Goal: Information Seeking & Learning: Learn about a topic

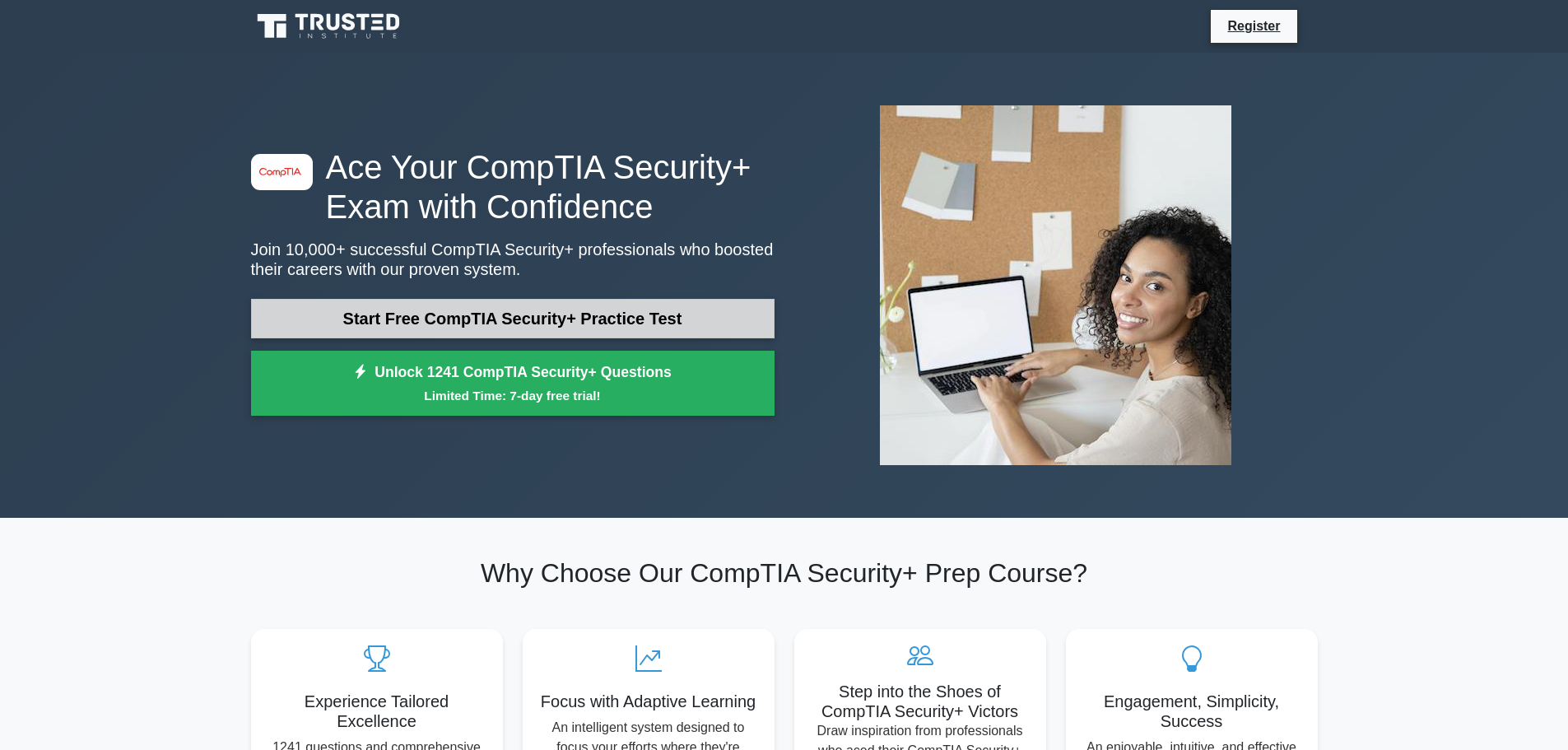
click at [504, 312] on link "Start Free CompTIA Security+ Practice Test" at bounding box center [512, 319] width 524 height 39
click at [322, 303] on link "Start Free CompTIA Security+ Practice Test" at bounding box center [512, 319] width 524 height 39
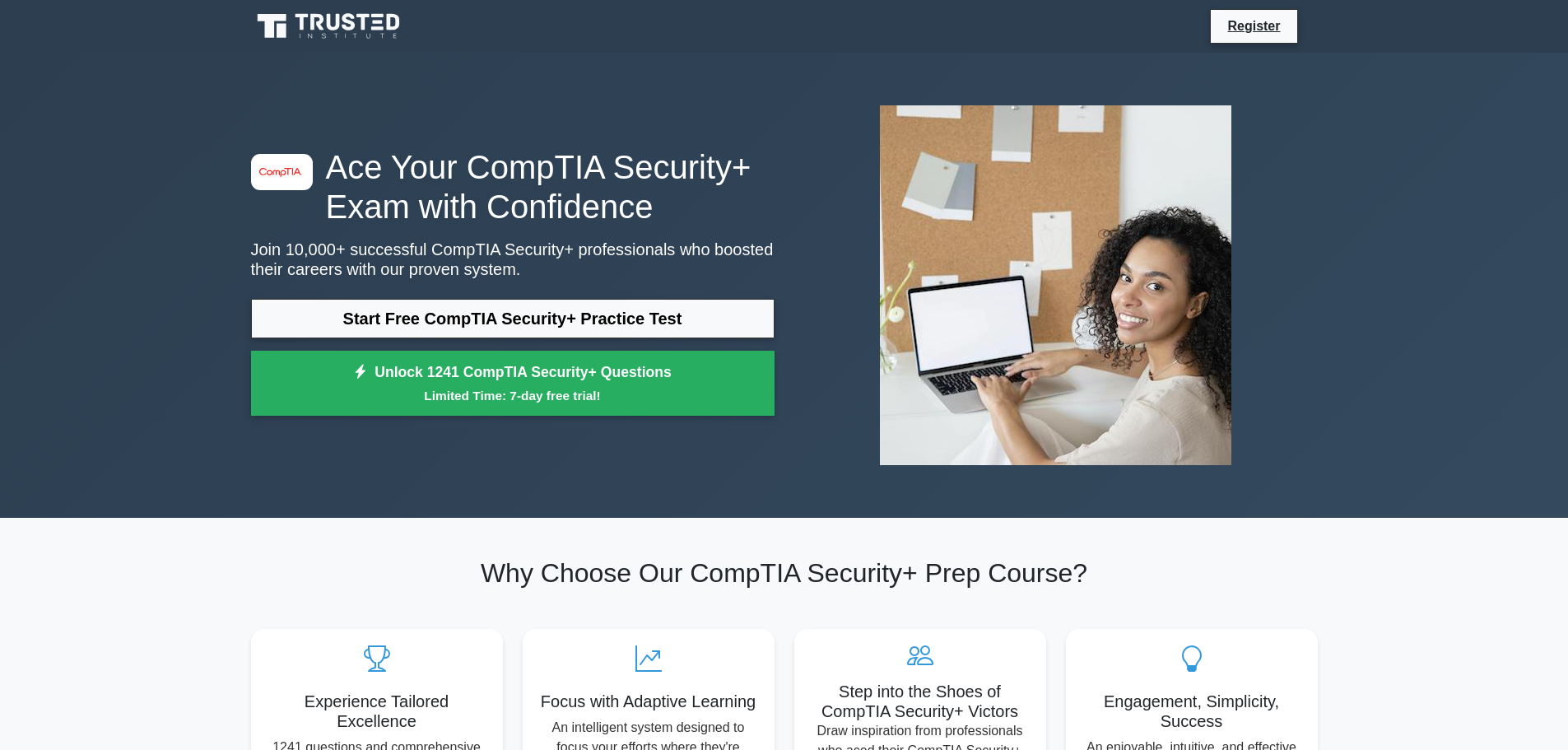
click at [1285, 227] on div at bounding box center [1056, 285] width 543 height 387
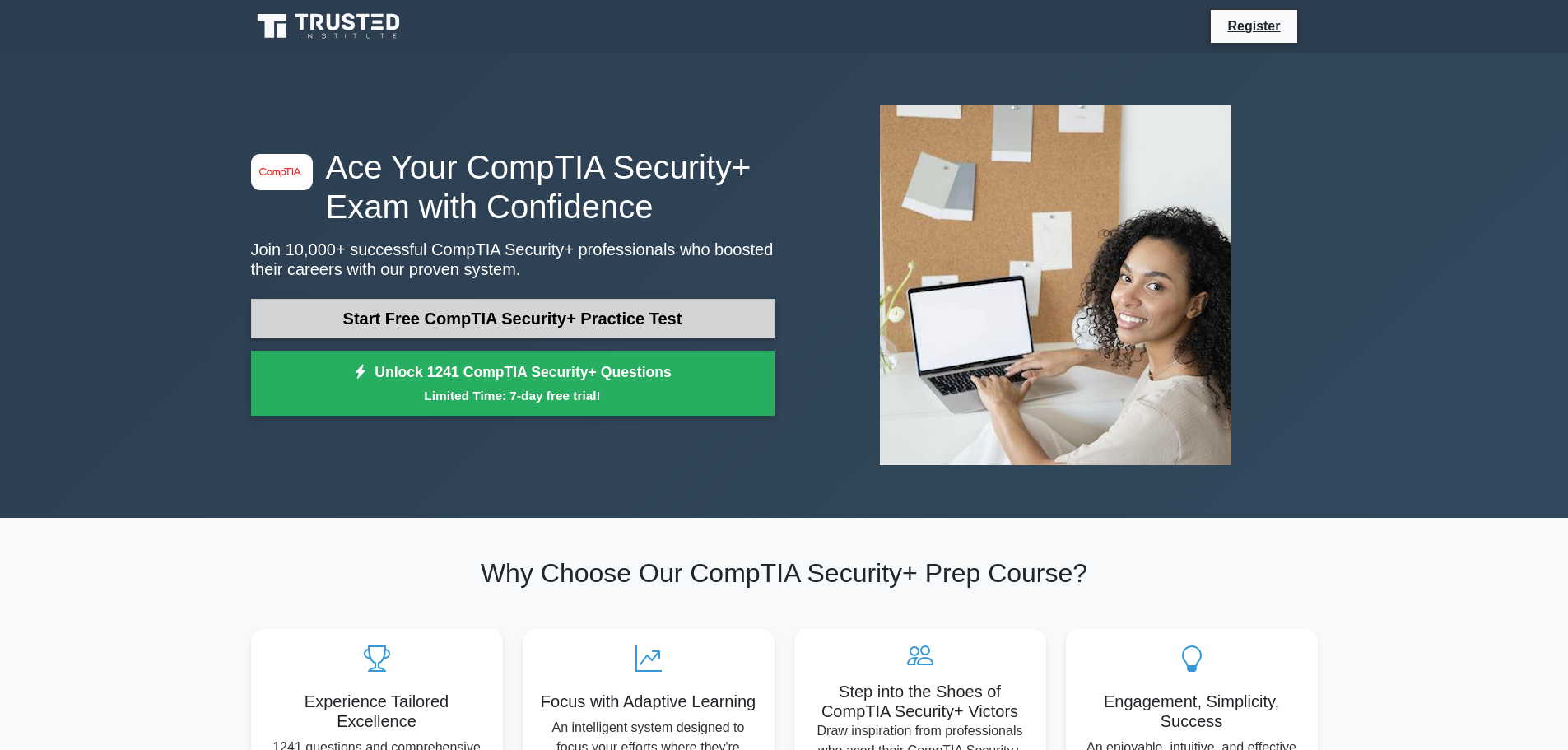
click at [492, 299] on link "Start Free CompTIA Security+ Practice Test" at bounding box center [512, 319] width 524 height 39
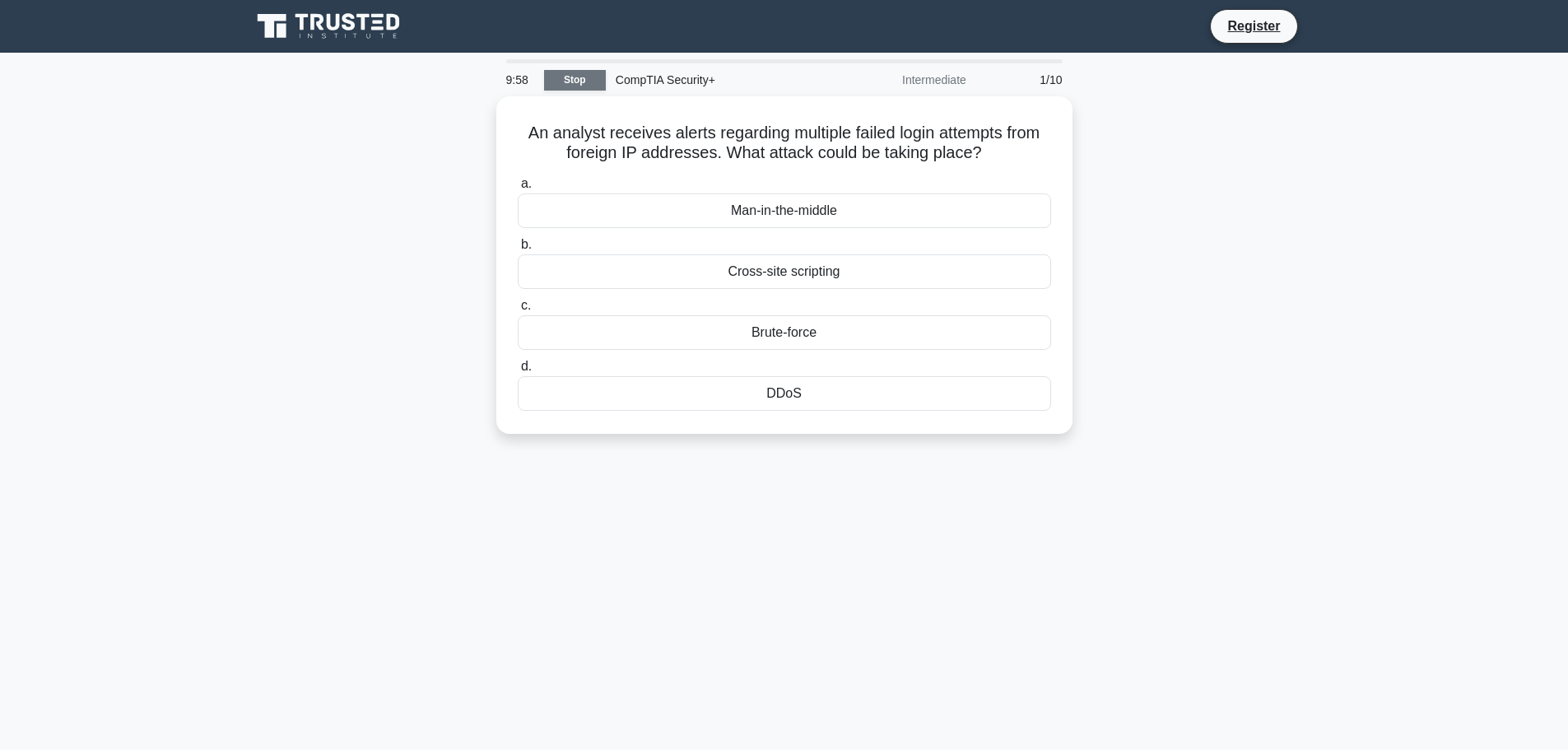
click at [559, 84] on link "Stop" at bounding box center [575, 79] width 62 height 21
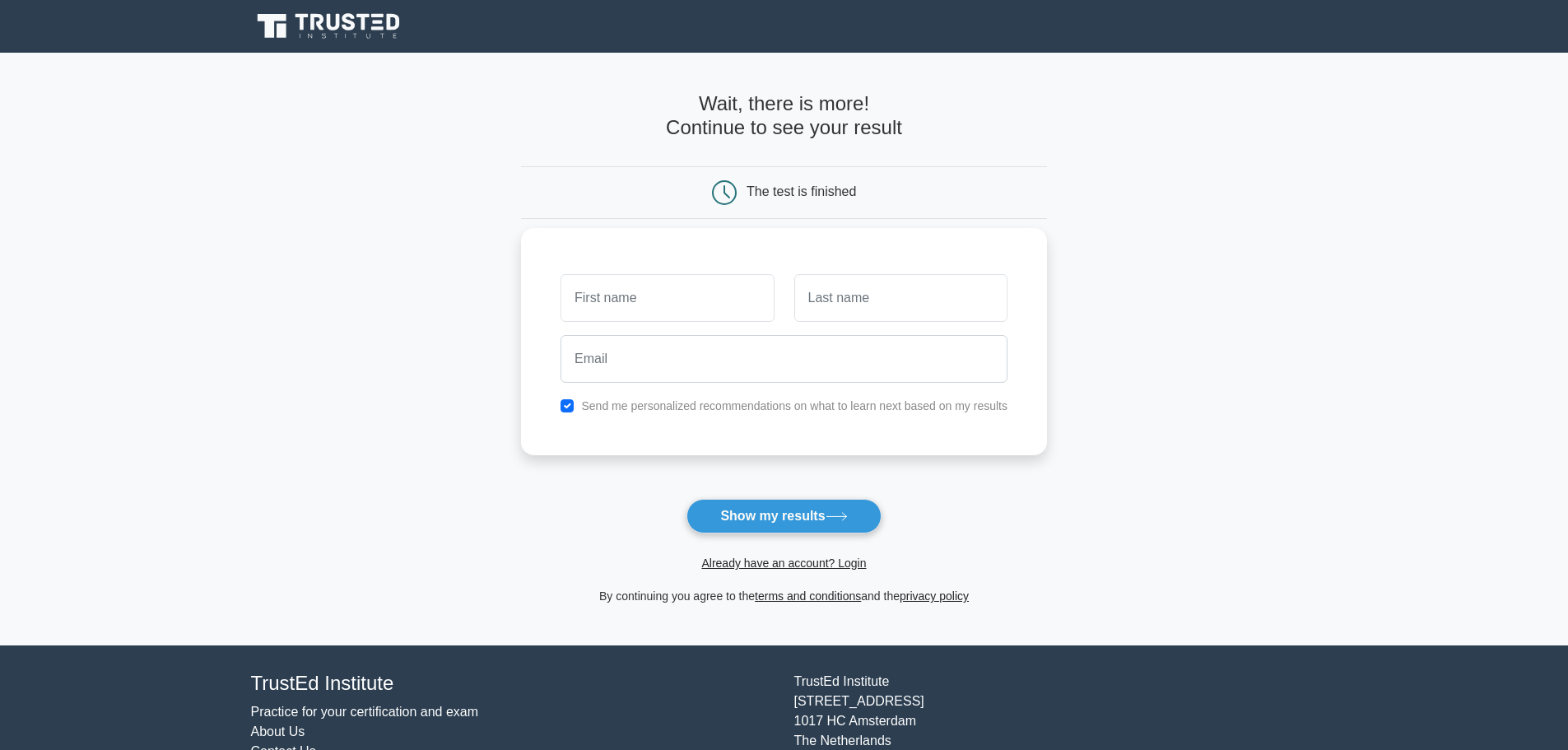
click at [686, 400] on label "Send me personalized recommendations on what to learn next based on my results" at bounding box center [794, 405] width 427 height 13
click at [681, 412] on label "Send me personalized recommendations on what to learn next based on my results" at bounding box center [794, 405] width 427 height 13
click at [677, 412] on label "Send me personalized recommendations on what to learn next based on my results" at bounding box center [794, 405] width 427 height 13
click at [571, 403] on input "checkbox" at bounding box center [567, 405] width 13 height 13
checkbox input "false"
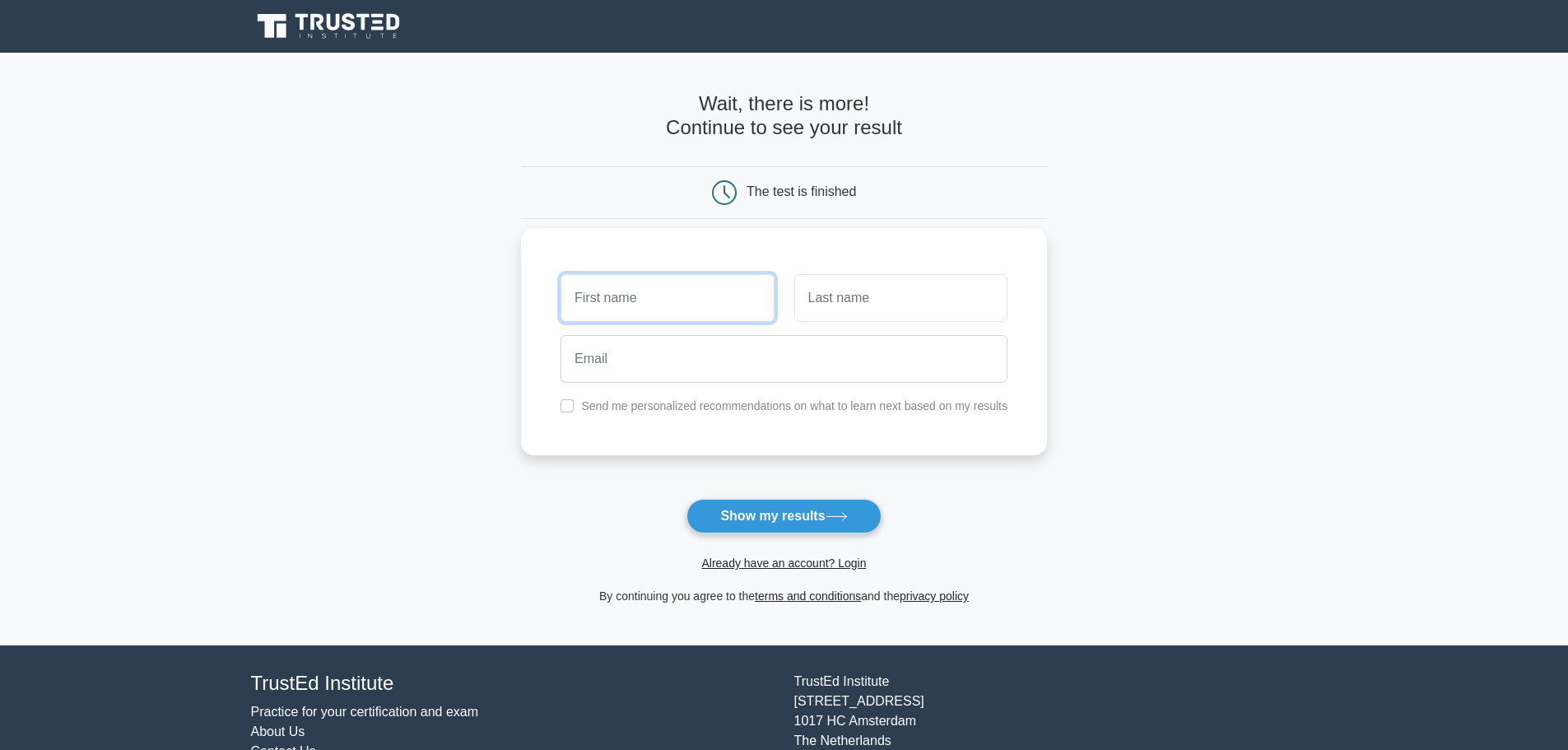
click at [603, 307] on input "text" at bounding box center [667, 297] width 213 height 47
type input "jaydus"
type input "gil"
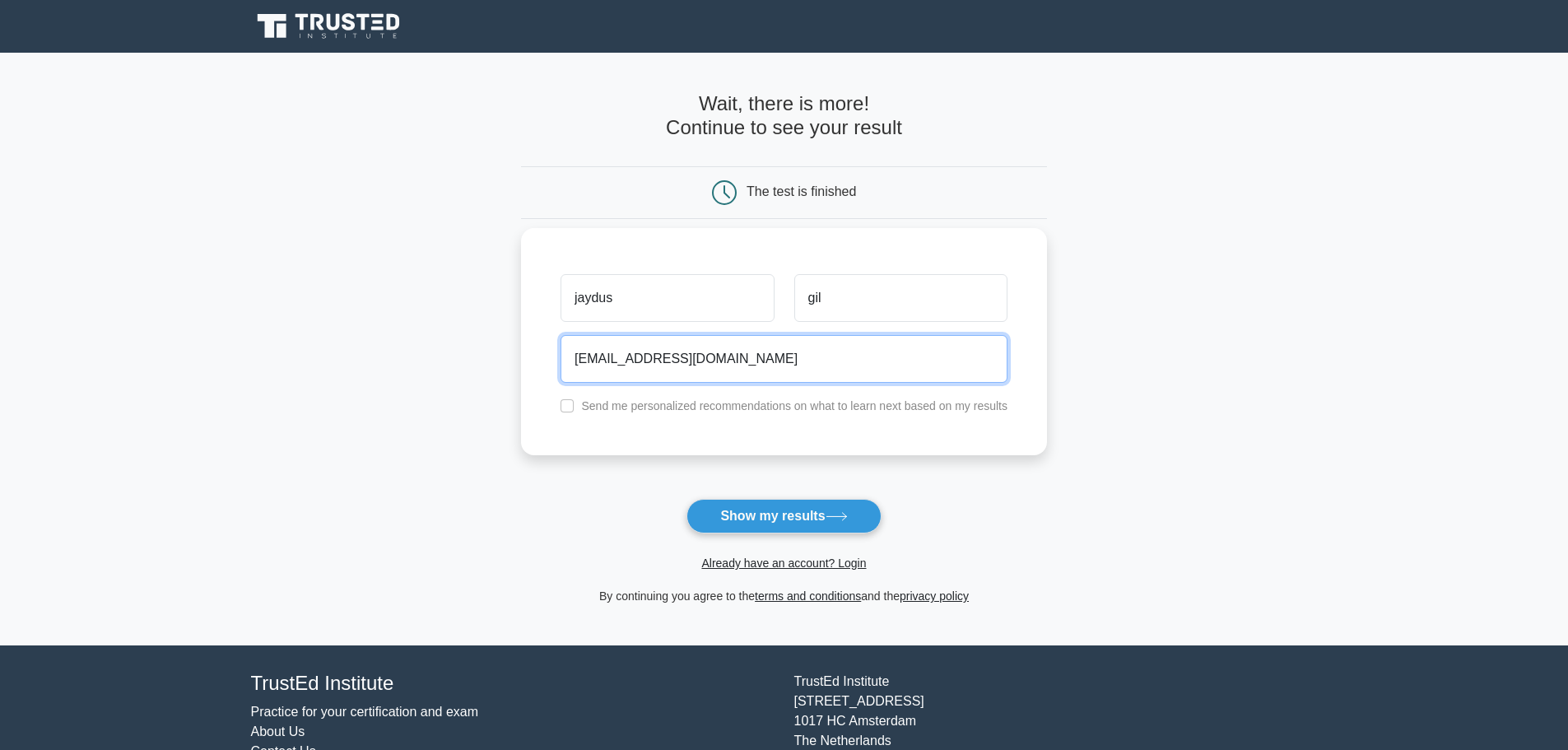
type input "12345@gmail.com"
click at [686, 499] on button "Show my results" at bounding box center [784, 516] width 195 height 35
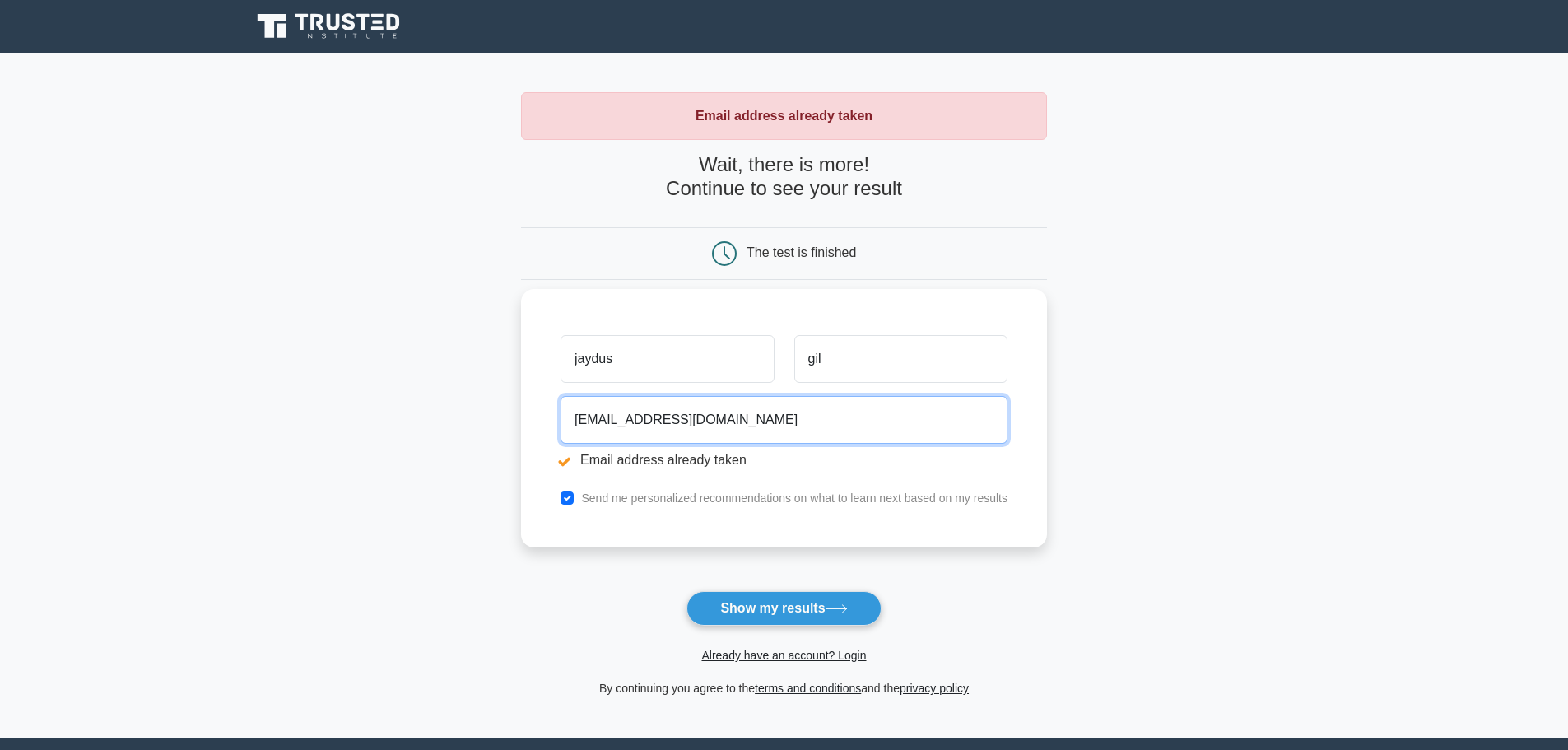
click at [691, 409] on input "[EMAIL_ADDRESS][DOMAIN_NAME]" at bounding box center [784, 420] width 447 height 47
click at [691, 409] on input "12345@gmail.com" at bounding box center [784, 420] width 447 height 47
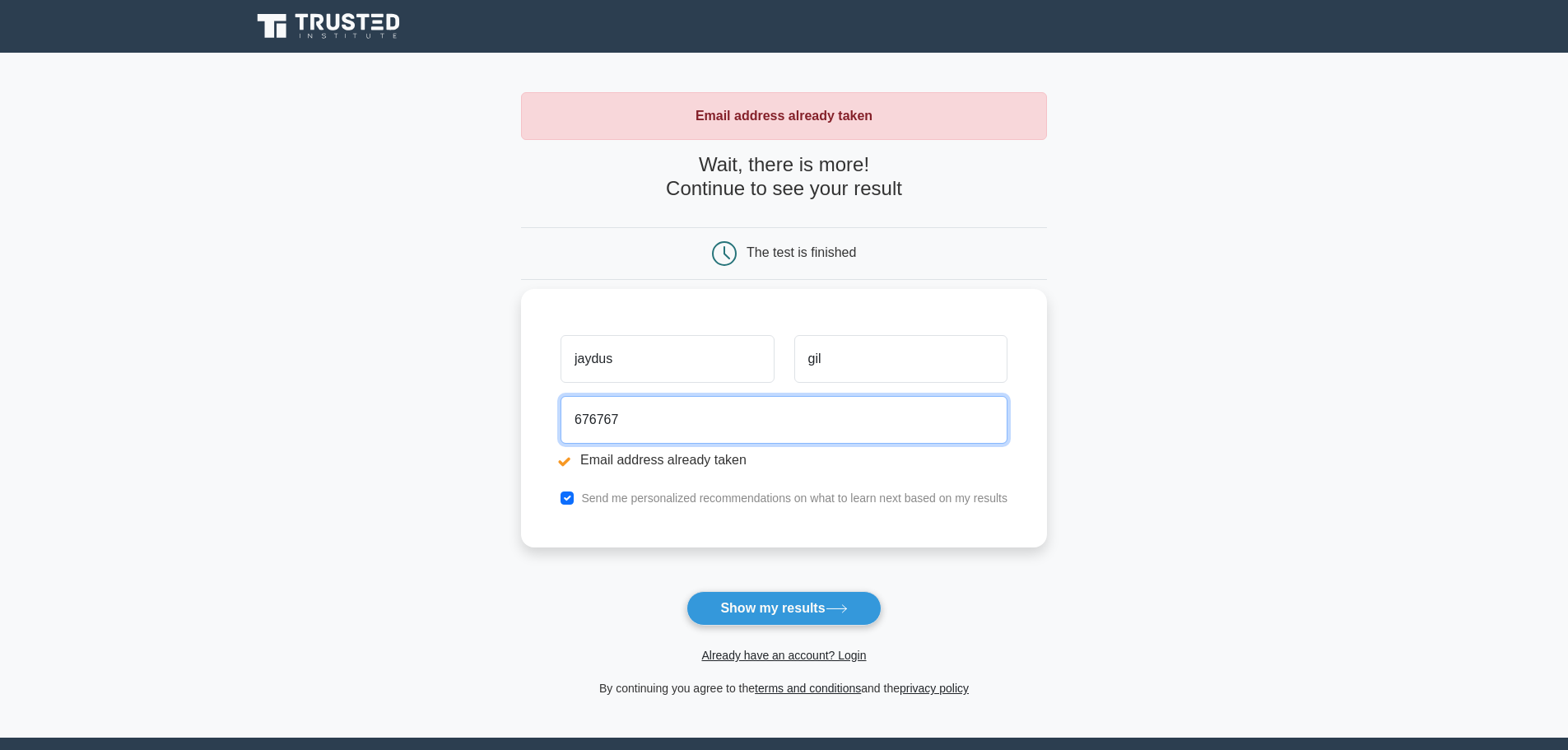
click at [686, 591] on button "Show my results" at bounding box center [784, 608] width 195 height 35
type input "676767@gmail.com"
click at [686, 591] on button "Show my results" at bounding box center [784, 608] width 195 height 35
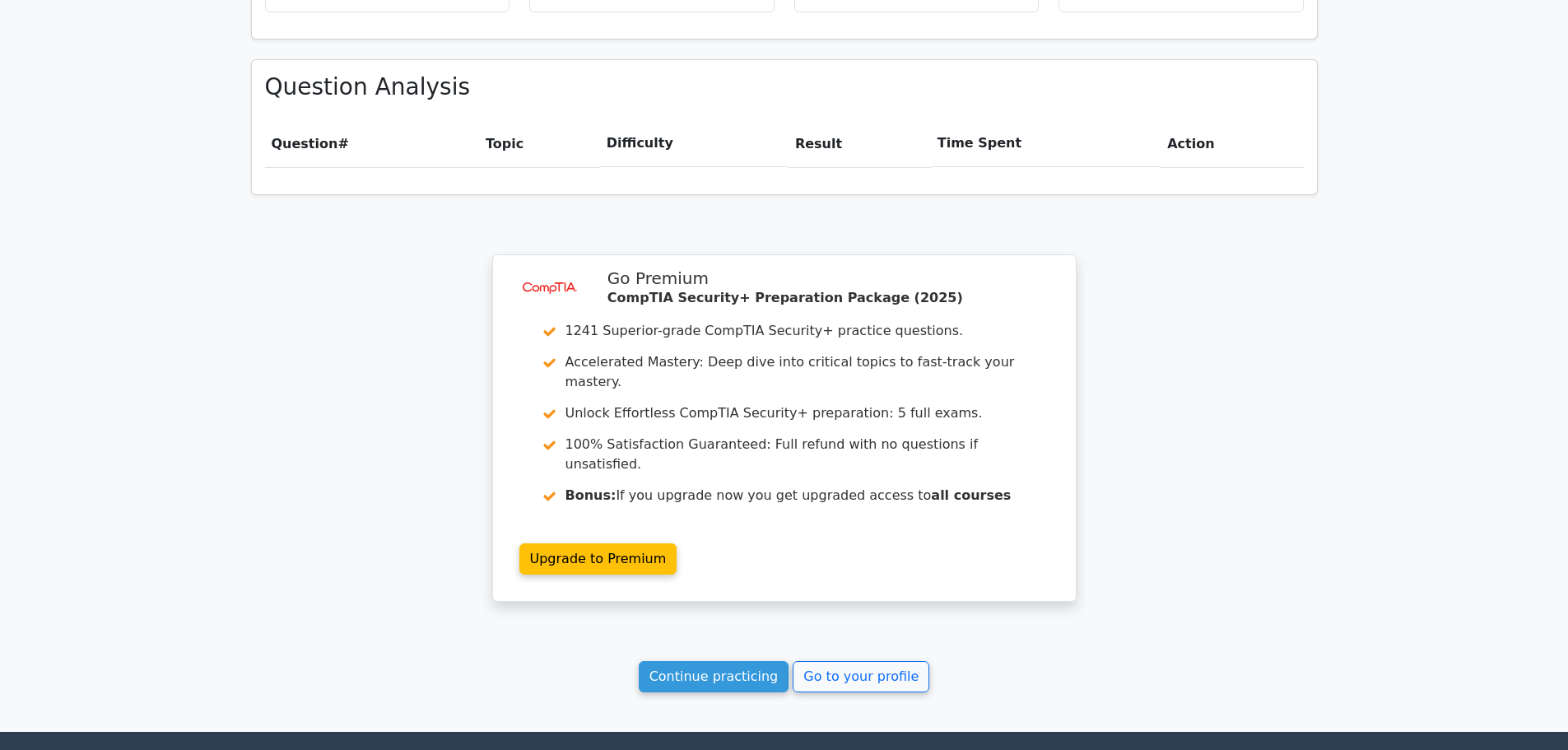
scroll to position [1144, 0]
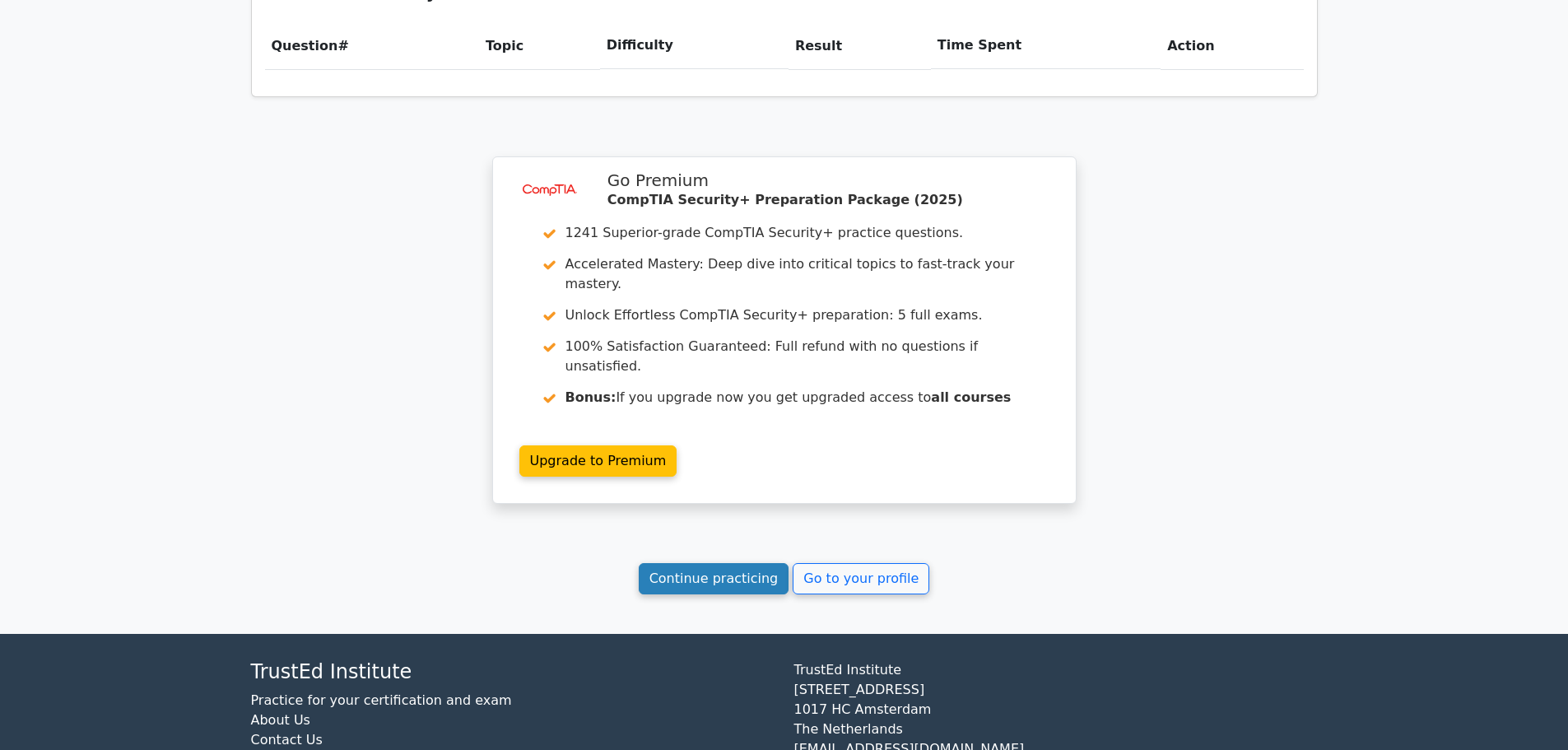
click at [719, 563] on link "Continue practicing" at bounding box center [714, 579] width 151 height 31
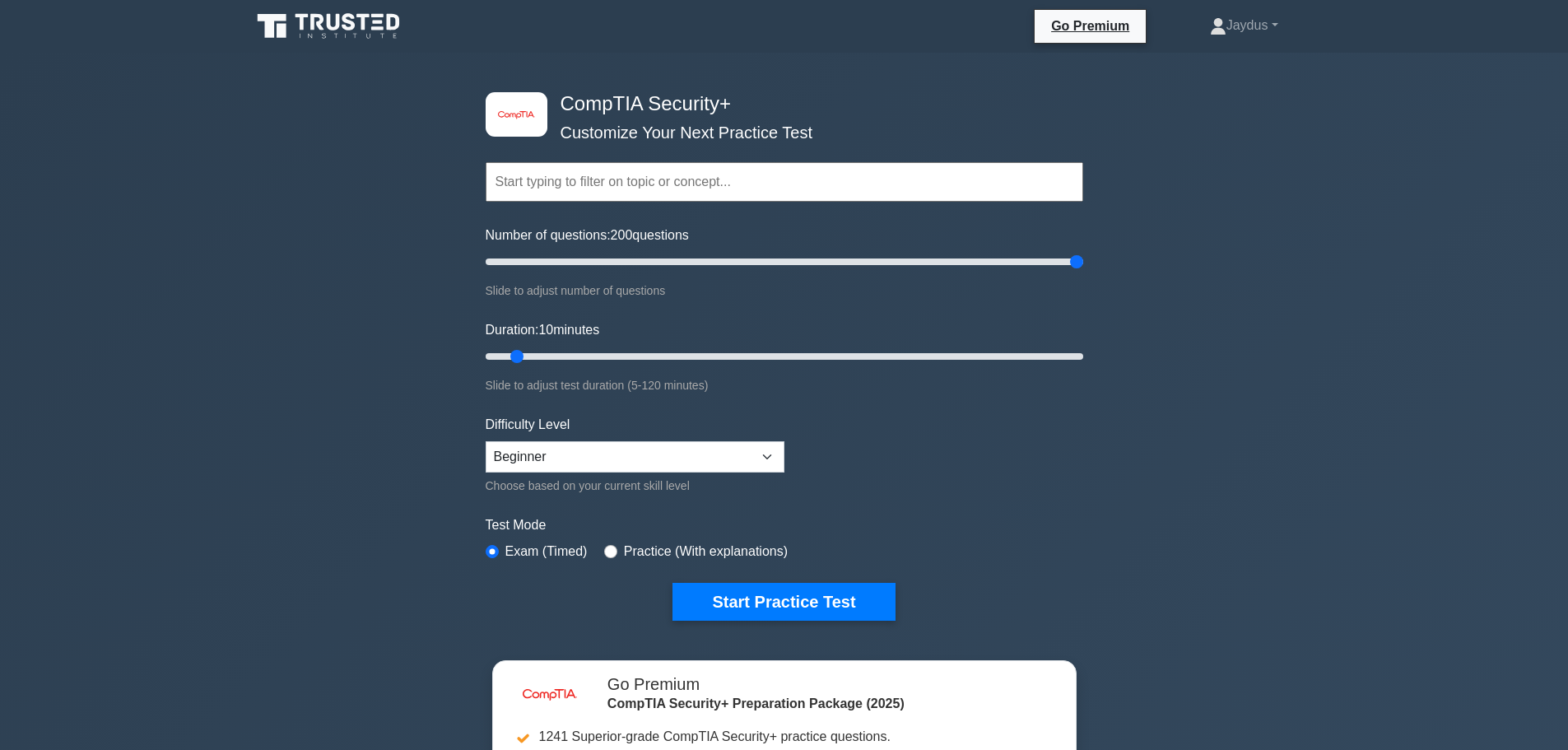
drag, startPoint x: 508, startPoint y: 262, endPoint x: 1580, endPoint y: 351, distance: 1075.7
click at [1083, 271] on input "Number of questions: 200 questions" at bounding box center [784, 262] width 598 height 20
drag, startPoint x: 793, startPoint y: 262, endPoint x: 696, endPoint y: 263, distance: 97.0
click at [696, 263] on input "Number of questions: 75 questions" at bounding box center [784, 262] width 598 height 20
type input "75"
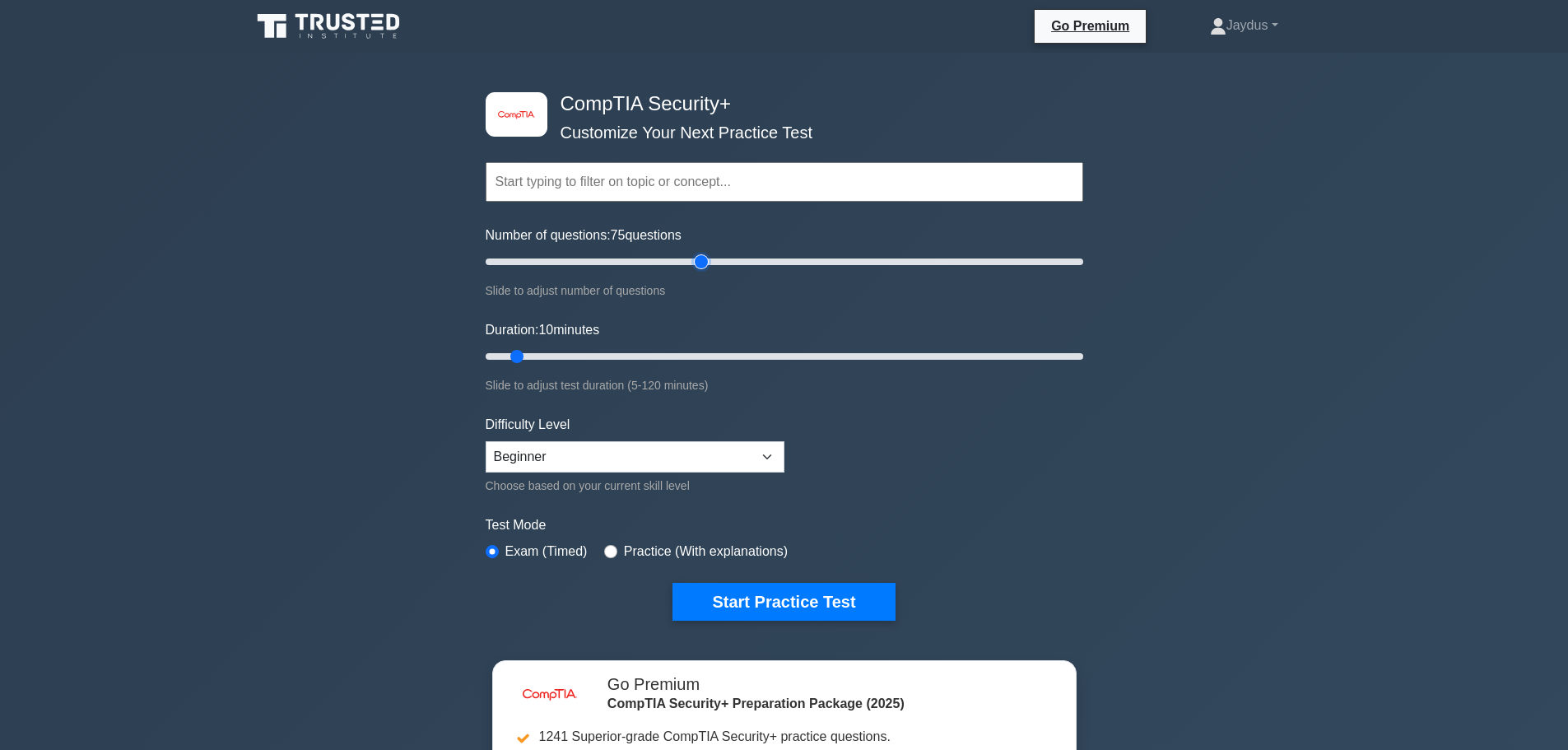
drag, startPoint x: 622, startPoint y: 260, endPoint x: 701, endPoint y: 263, distance: 79.1
click at [701, 263] on input "Number of questions: 75 questions" at bounding box center [784, 262] width 598 height 20
drag, startPoint x: 502, startPoint y: 356, endPoint x: 1580, endPoint y: 421, distance: 1080.0
type input "120"
click at [1083, 366] on input "Duration: 120 minutes" at bounding box center [784, 356] width 598 height 20
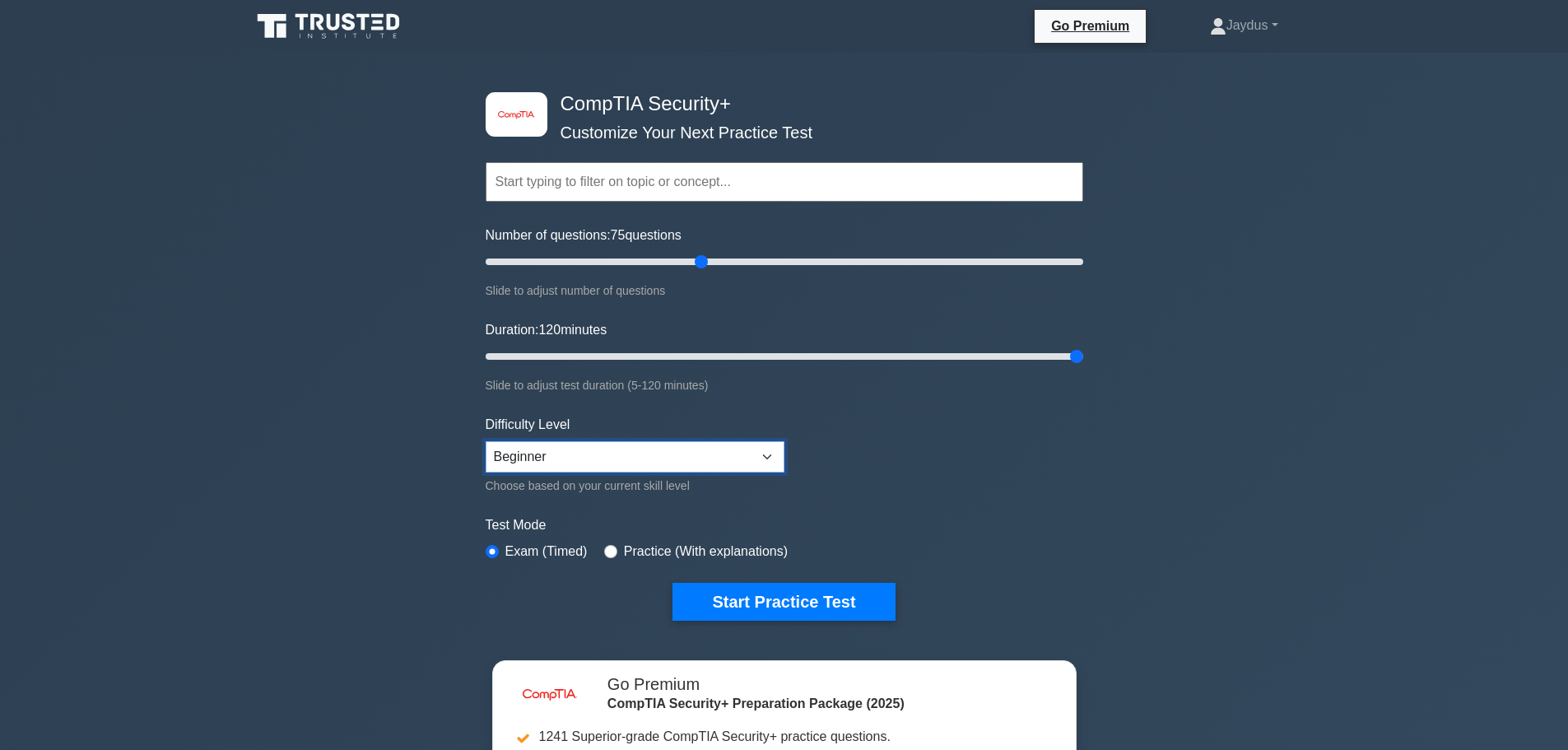
click at [751, 462] on select "Beginner Intermediate Expert" at bounding box center [635, 456] width 299 height 31
select select "intermediate"
click at [485, 441] on select "Beginner Intermediate Expert" at bounding box center [635, 456] width 299 height 31
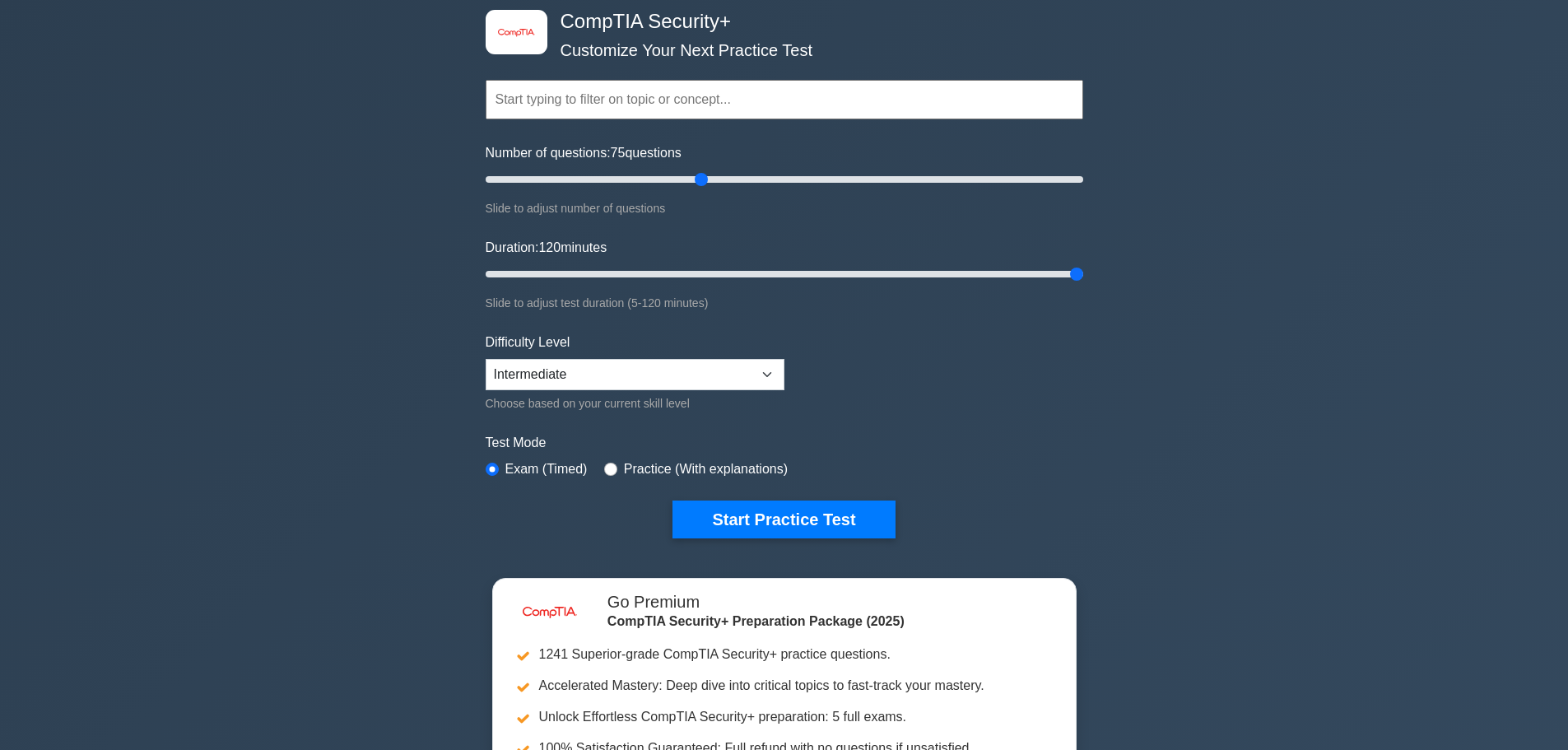
click at [632, 472] on label "Practice (With explanations)" at bounding box center [706, 470] width 164 height 20
click at [615, 467] on div "Practice (With explanations)" at bounding box center [696, 470] width 184 height 20
click at [608, 466] on input "radio" at bounding box center [610, 469] width 13 height 13
radio input "true"
click at [739, 518] on button "Start Practice Test" at bounding box center [783, 520] width 222 height 38
